Goal: Information Seeking & Learning: Learn about a topic

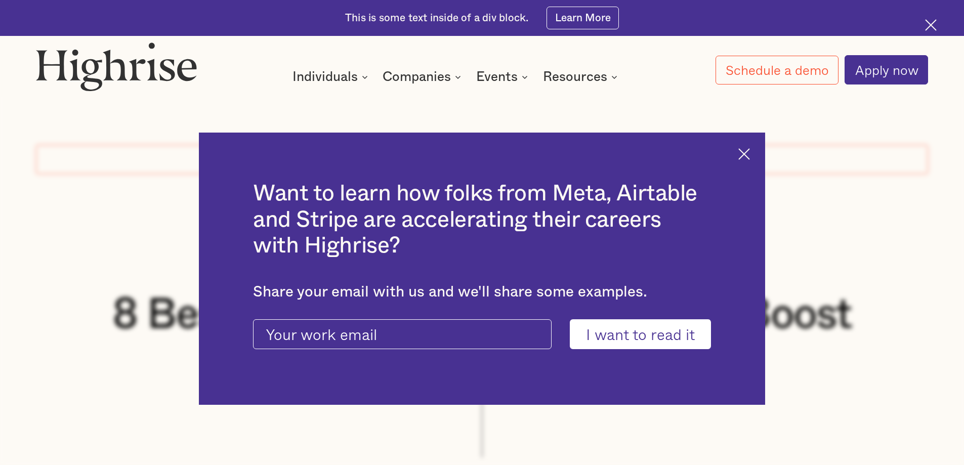
click at [745, 149] on img at bounding box center [744, 154] width 12 height 12
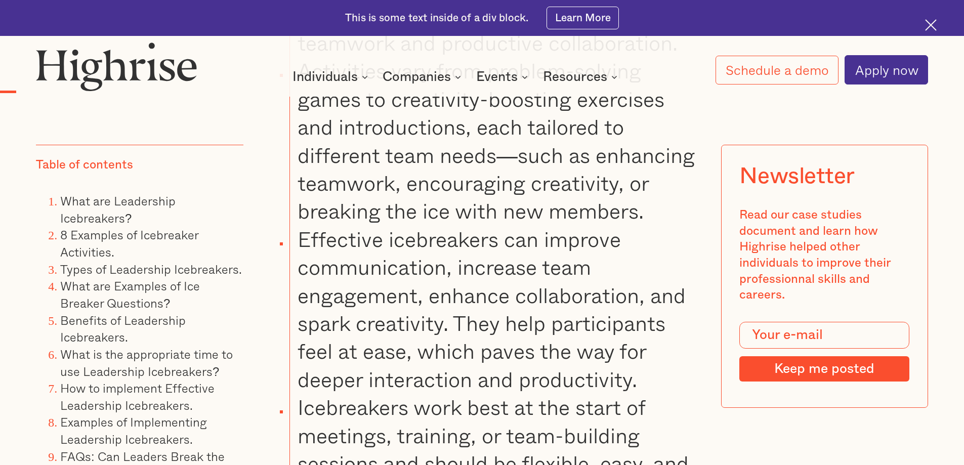
scroll to position [2023, 0]
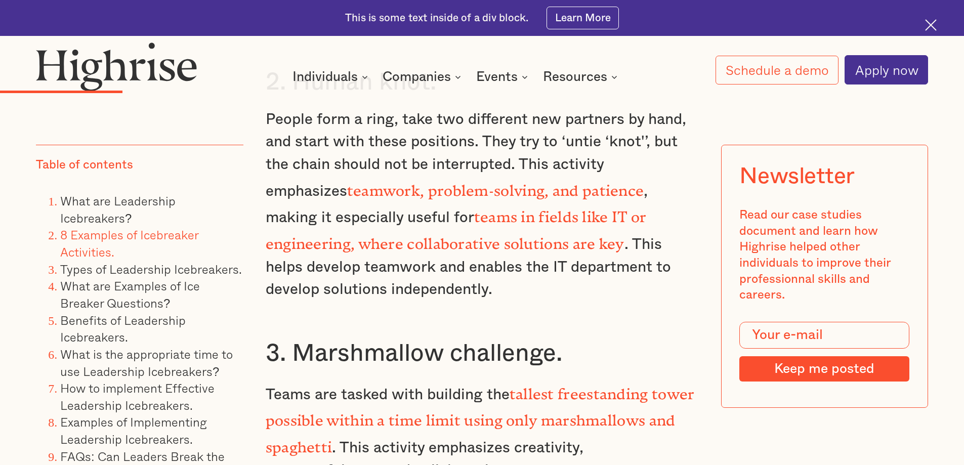
scroll to position [3163, 0]
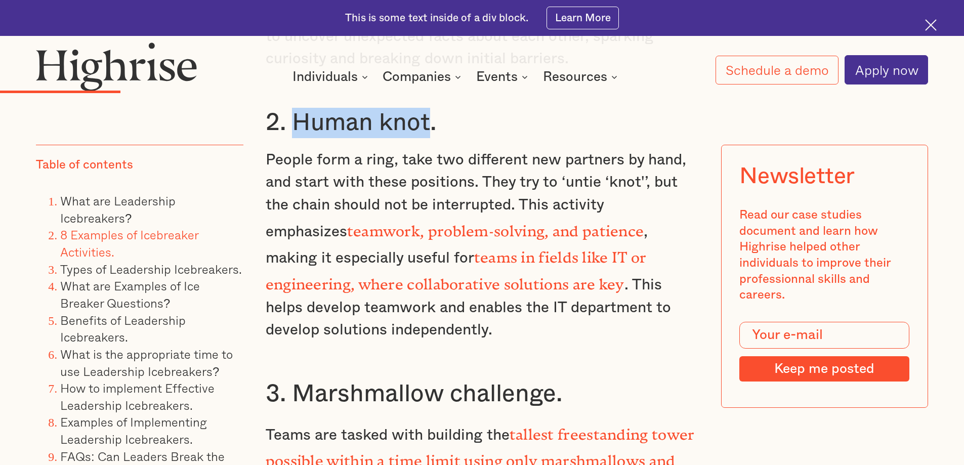
drag, startPoint x: 427, startPoint y: 131, endPoint x: 296, endPoint y: 130, distance: 131.0
click at [296, 130] on h3 "2. Human knot." at bounding box center [482, 123] width 433 height 30
copy h3 "Human knot"
drag, startPoint x: 673, startPoint y: 106, endPoint x: 688, endPoint y: 92, distance: 20.4
click at [665, 105] on div "What are Leadership Icebreakers? Leadership icebreakers are team activities des…" at bounding box center [482, 309] width 433 height 2655
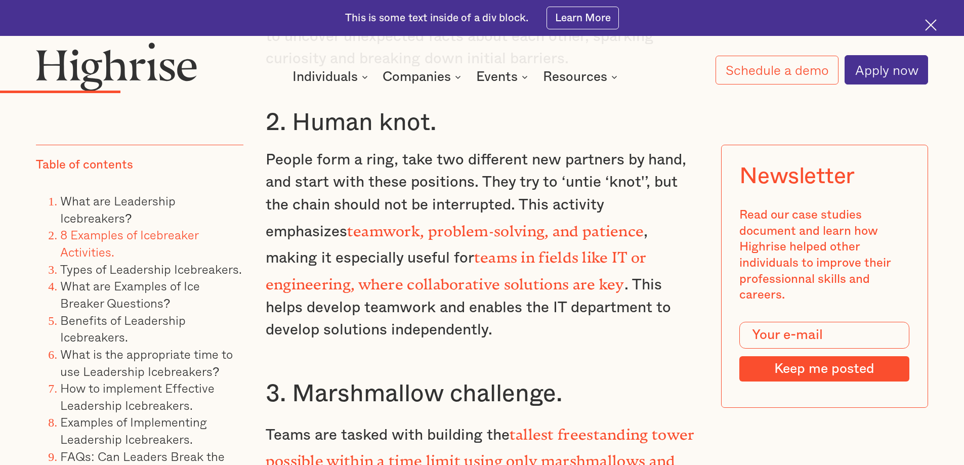
click at [934, 24] on img at bounding box center [931, 25] width 12 height 12
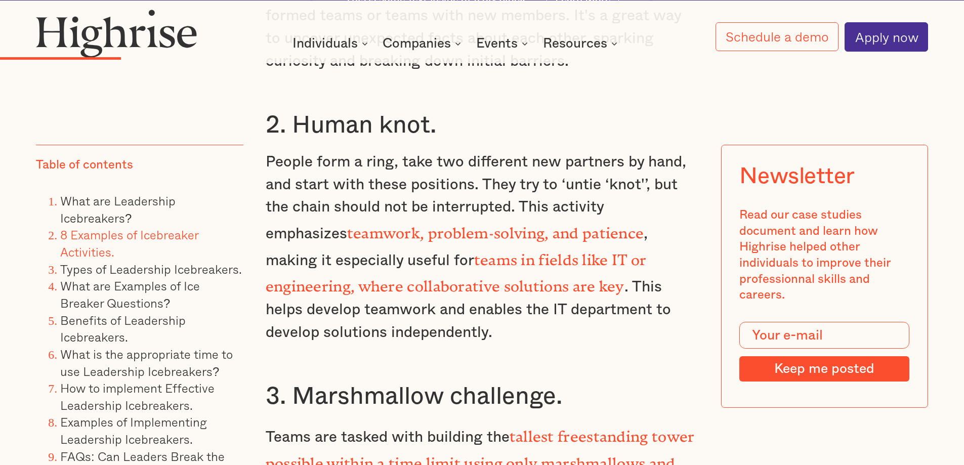
scroll to position [3127, 0]
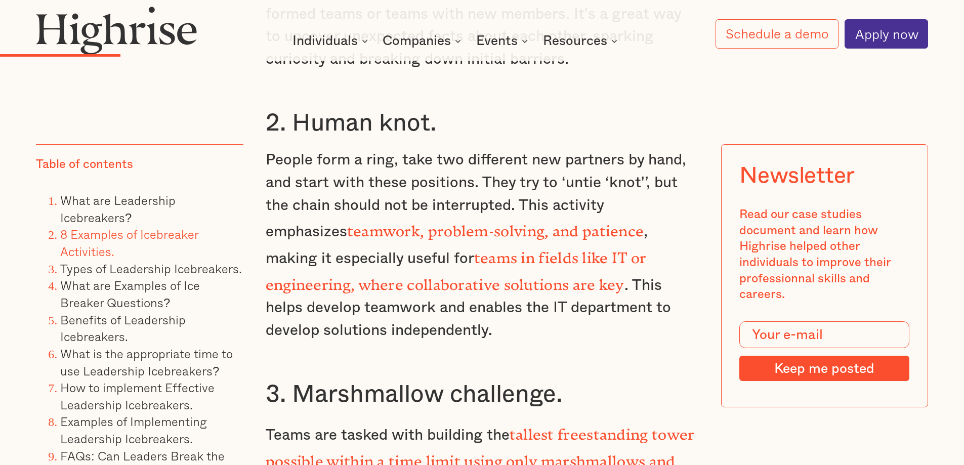
drag, startPoint x: 723, startPoint y: 106, endPoint x: 642, endPoint y: 104, distance: 81.0
click at [642, 104] on div "What are Leadership Icebreakers? Leadership icebreakers are team activities des…" at bounding box center [482, 309] width 433 height 2655
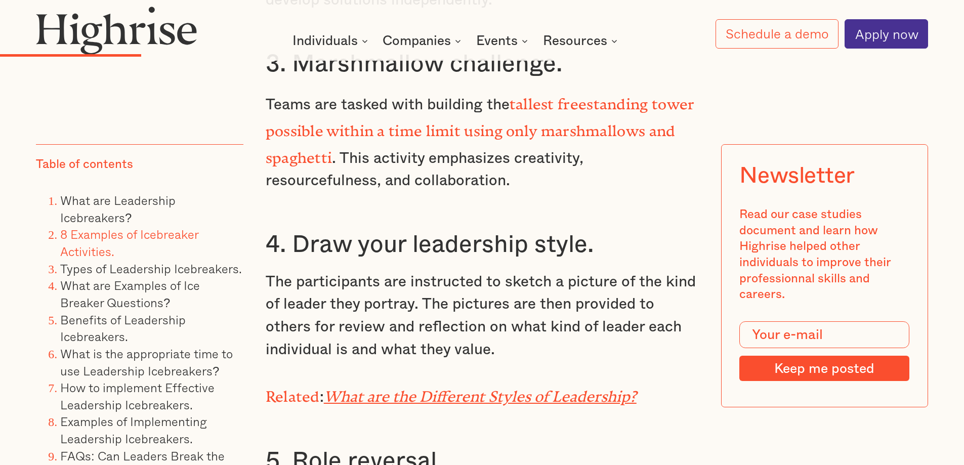
scroll to position [3463, 0]
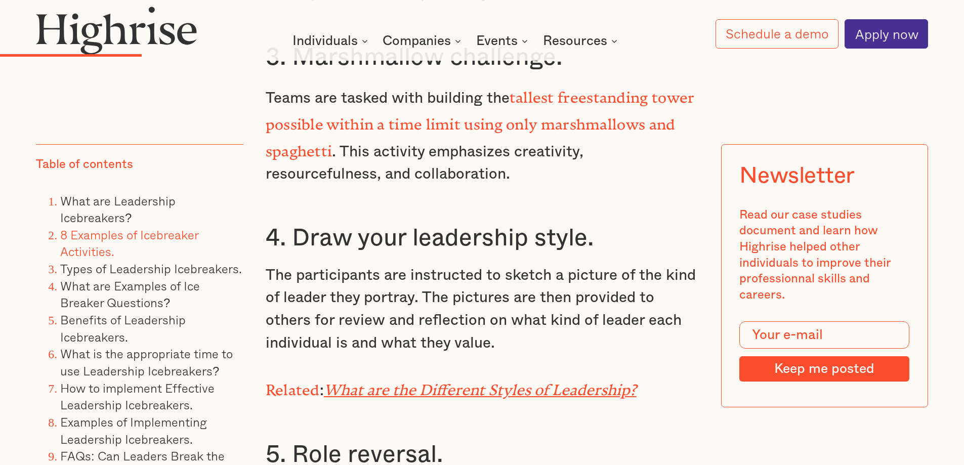
drag, startPoint x: 521, startPoint y: 187, endPoint x: 491, endPoint y: 191, distance: 29.7
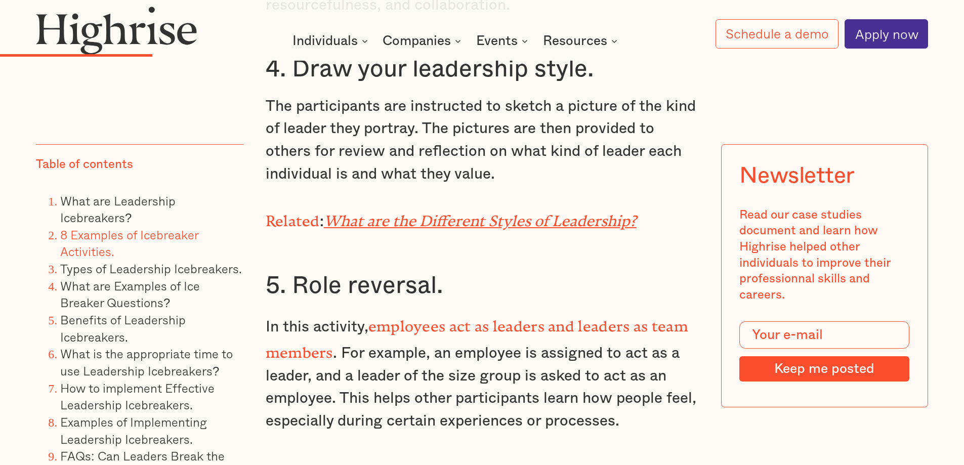
drag, startPoint x: 582, startPoint y: 145, endPoint x: 539, endPoint y: 139, distance: 43.4
click at [565, 141] on p "The participants are instructed to sketch a picture of the kind of leader they …" at bounding box center [482, 140] width 433 height 91
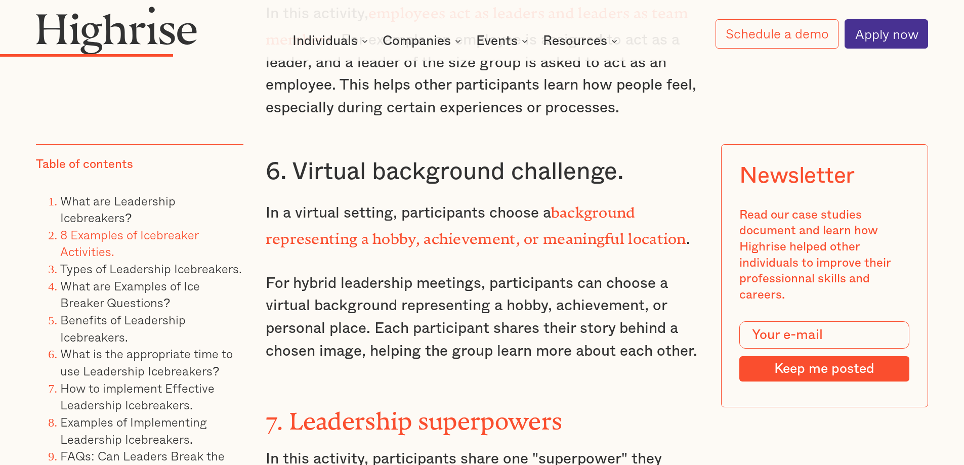
scroll to position [3969, 0]
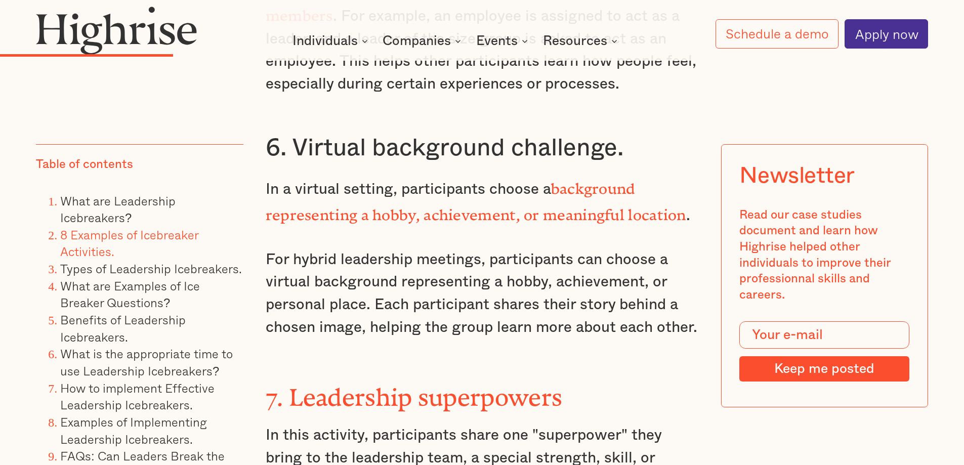
drag, startPoint x: 449, startPoint y: 253, endPoint x: 437, endPoint y: 253, distance: 12.2
click at [437, 253] on p "For hybrid leadership meetings, participants can choose a virtual background re…" at bounding box center [482, 293] width 433 height 91
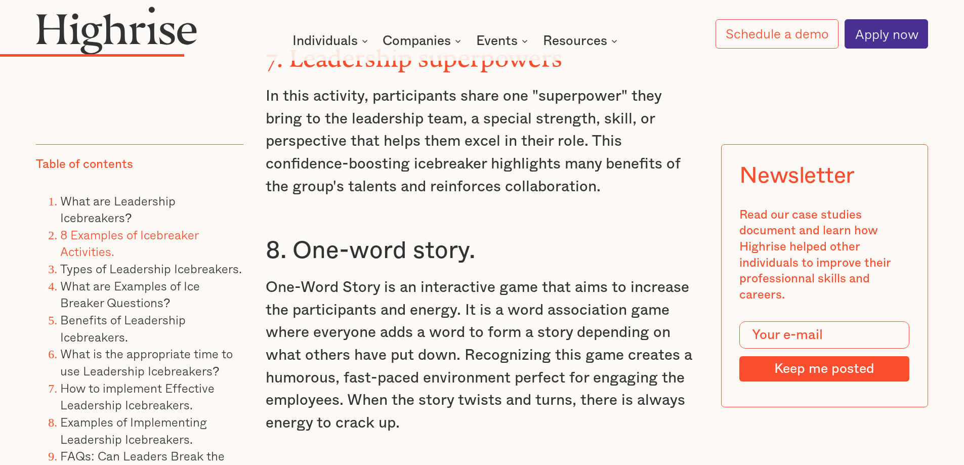
scroll to position [4475, 0]
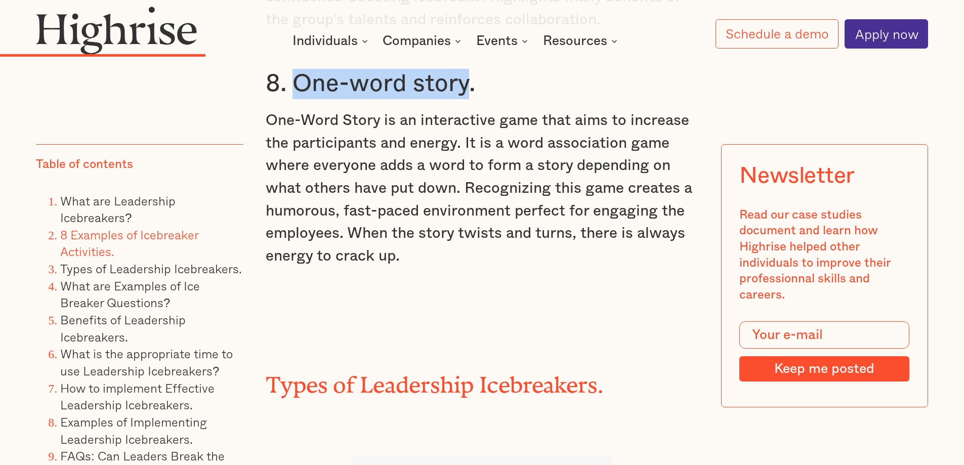
drag, startPoint x: 295, startPoint y: 75, endPoint x: 463, endPoint y: 76, distance: 167.9
click at [463, 76] on h3 "8. One-word story." at bounding box center [482, 84] width 433 height 30
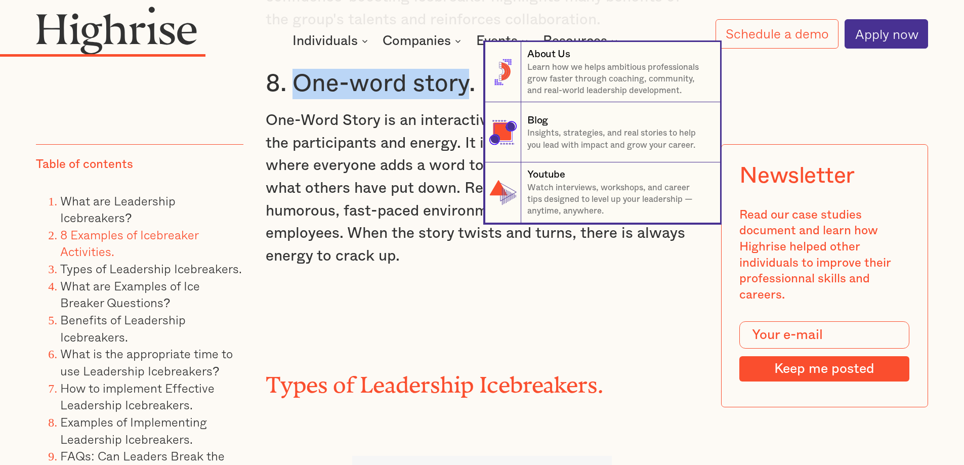
copy h3 "One-word story"
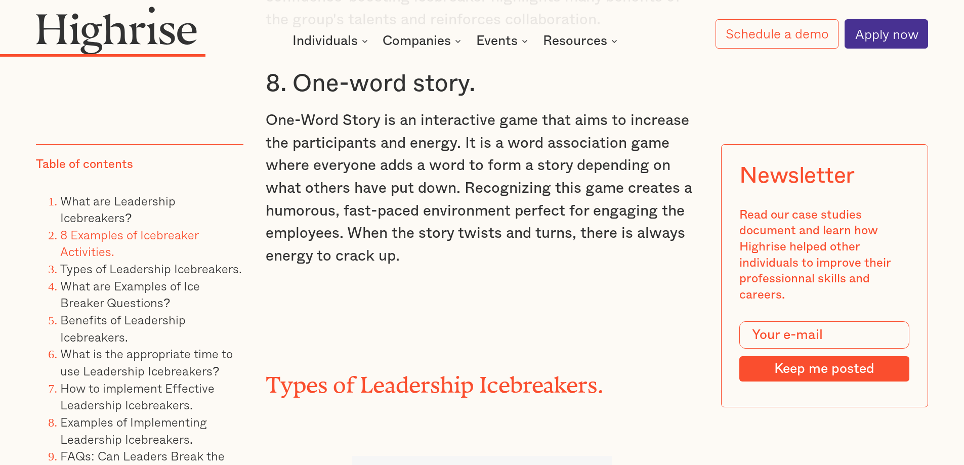
drag, startPoint x: 515, startPoint y: 270, endPoint x: 513, endPoint y: 264, distance: 6.3
drag, startPoint x: 479, startPoint y: 193, endPoint x: 456, endPoint y: 185, distance: 24.2
click at [456, 185] on p "One-Word Story is an interactive game that aims to increase the participants an…" at bounding box center [482, 188] width 433 height 158
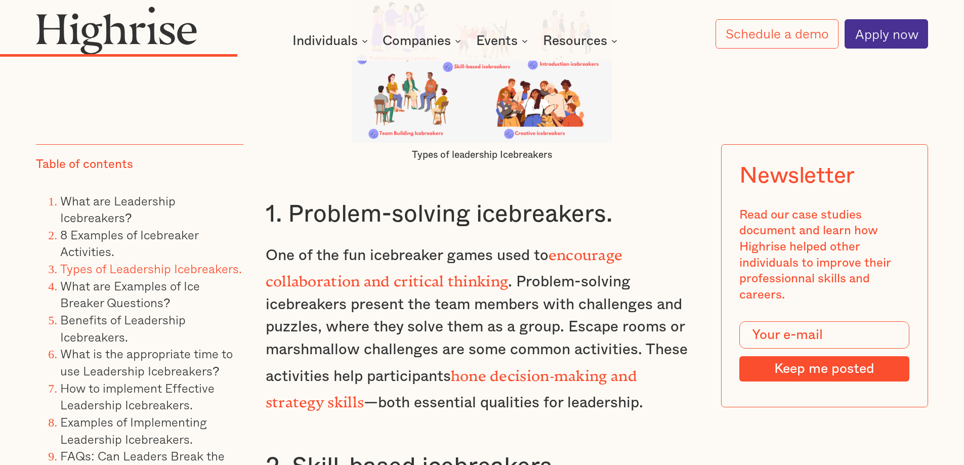
scroll to position [4981, 0]
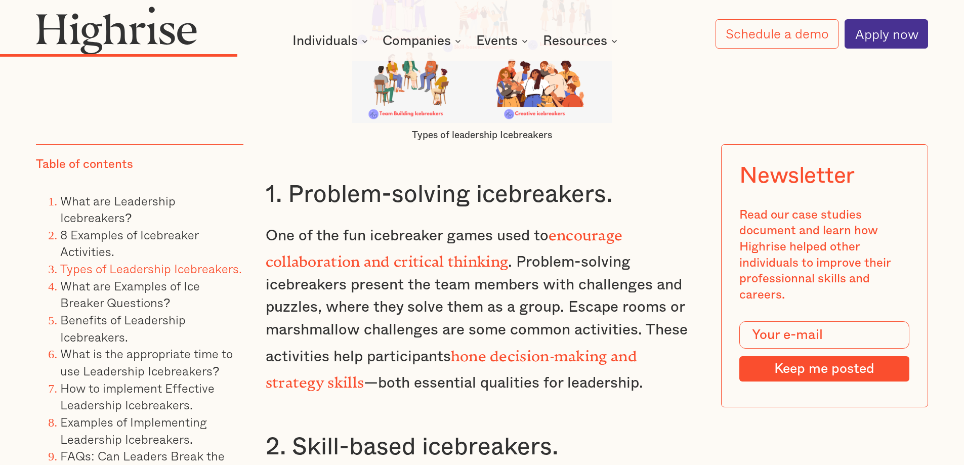
drag, startPoint x: 451, startPoint y: 286, endPoint x: 443, endPoint y: 288, distance: 8.0
click at [443, 288] on p "One of the fun icebreaker games used to encourage collaboration and critical th…" at bounding box center [482, 308] width 433 height 174
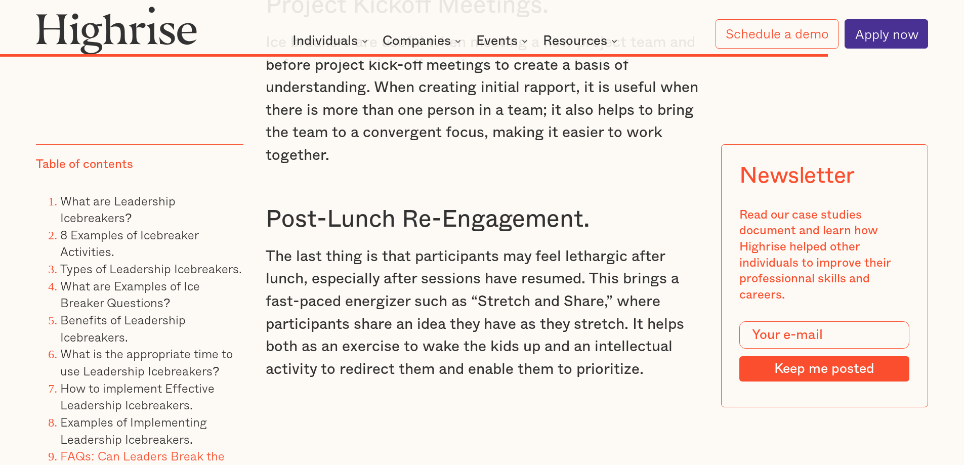
scroll to position [14399, 0]
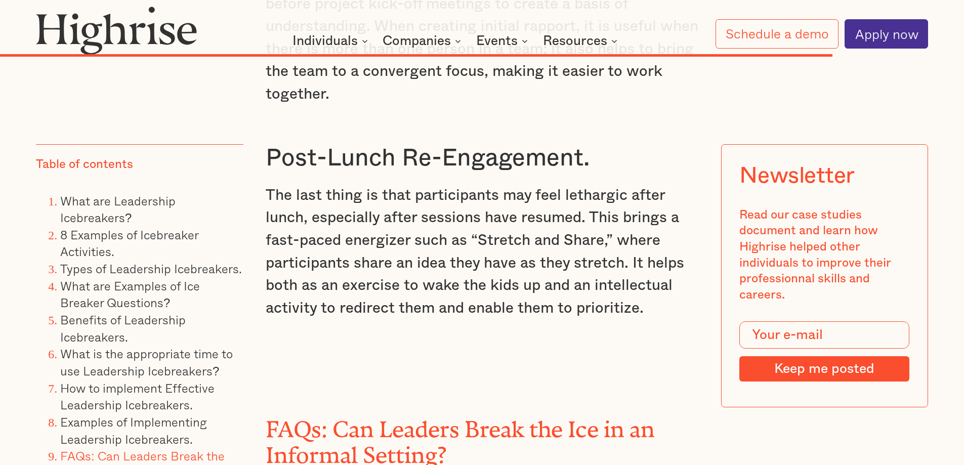
drag, startPoint x: 528, startPoint y: 221, endPoint x: 506, endPoint y: 223, distance: 21.3
click at [507, 222] on p "The last thing is that participants may feel lethargic after lunch, especially …" at bounding box center [482, 252] width 433 height 136
drag, startPoint x: 456, startPoint y: 205, endPoint x: 548, endPoint y: 115, distance: 128.8
click at [439, 198] on p "The last thing is that participants may feel lethargic after lunch, especially …" at bounding box center [482, 252] width 433 height 136
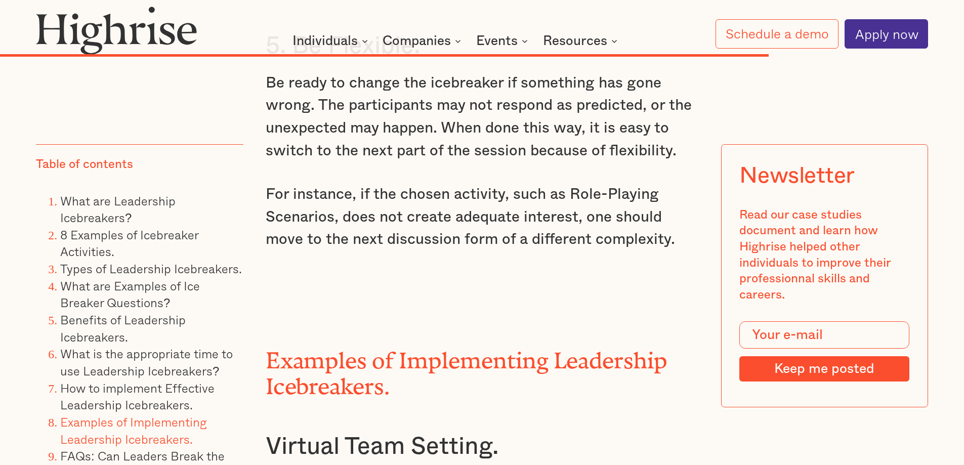
scroll to position [13387, 0]
